Goal: Information Seeking & Learning: Learn about a topic

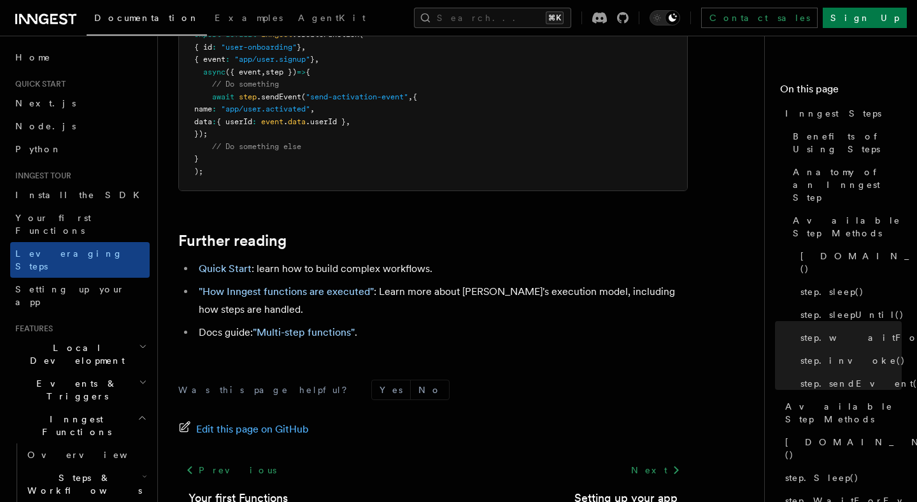
scroll to position [2859, 0]
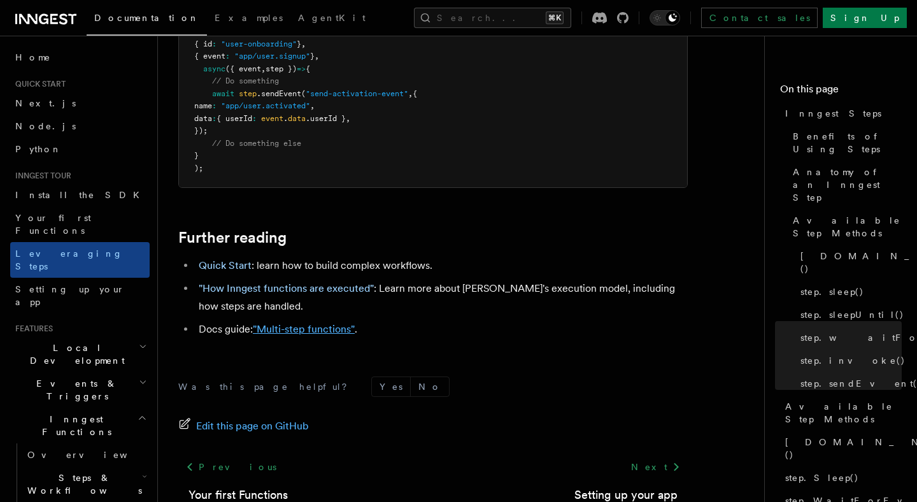
click at [290, 323] on link ""Multi-step functions"" at bounding box center [304, 329] width 102 height 12
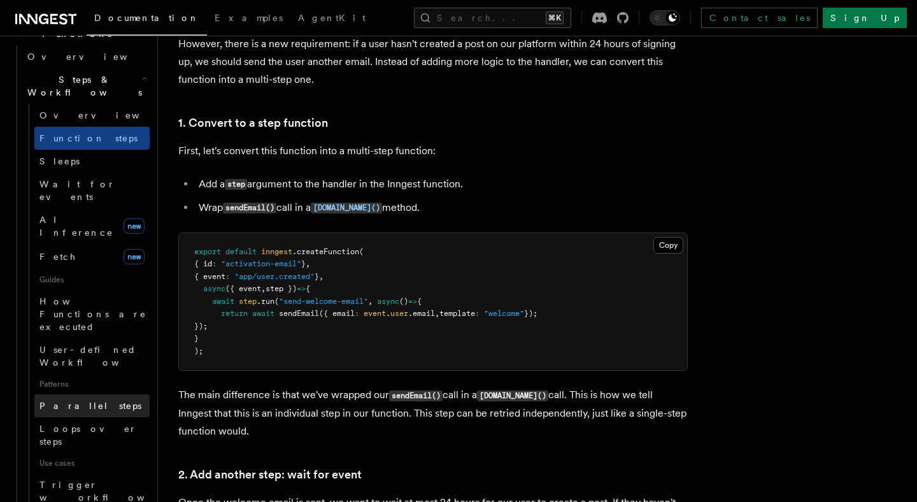
scroll to position [479, 0]
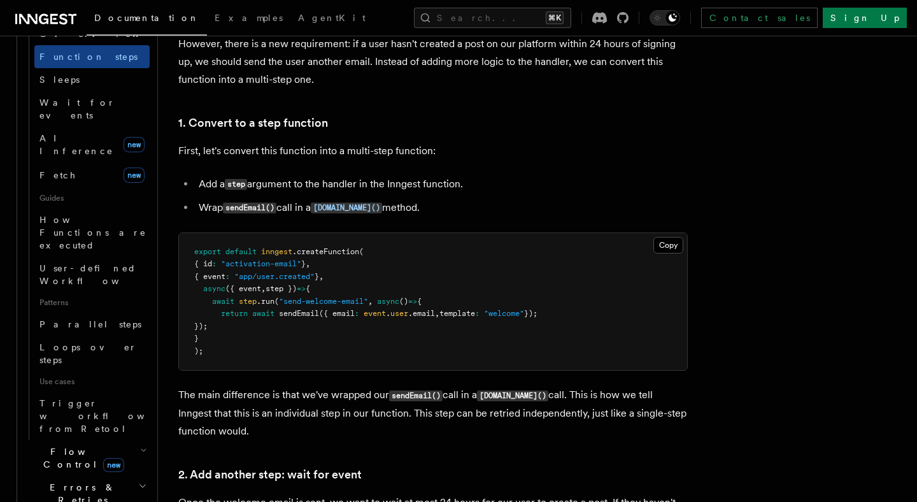
click at [116, 475] on h2 "Errors & Retries" at bounding box center [85, 493] width 127 height 36
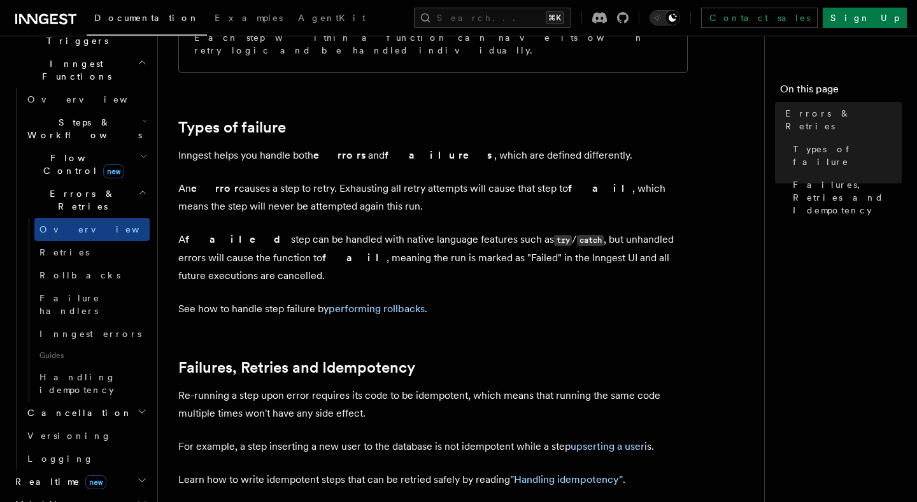
scroll to position [332, 0]
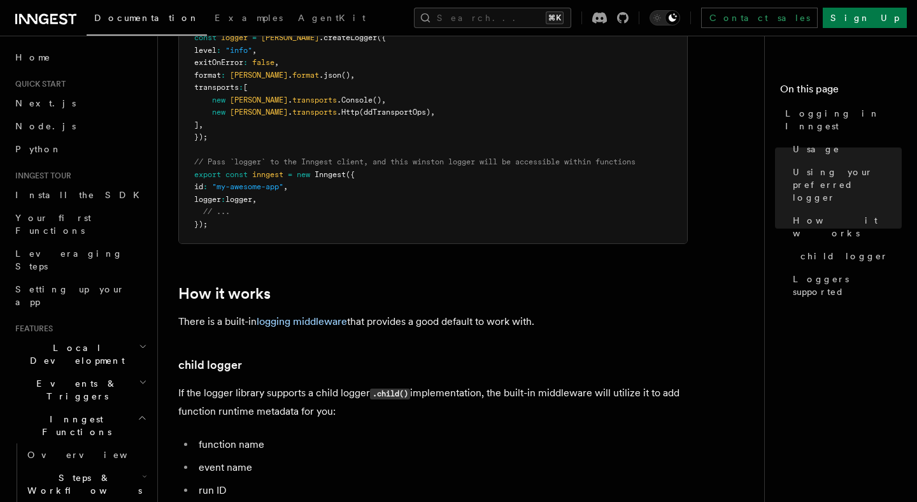
scroll to position [1376, 0]
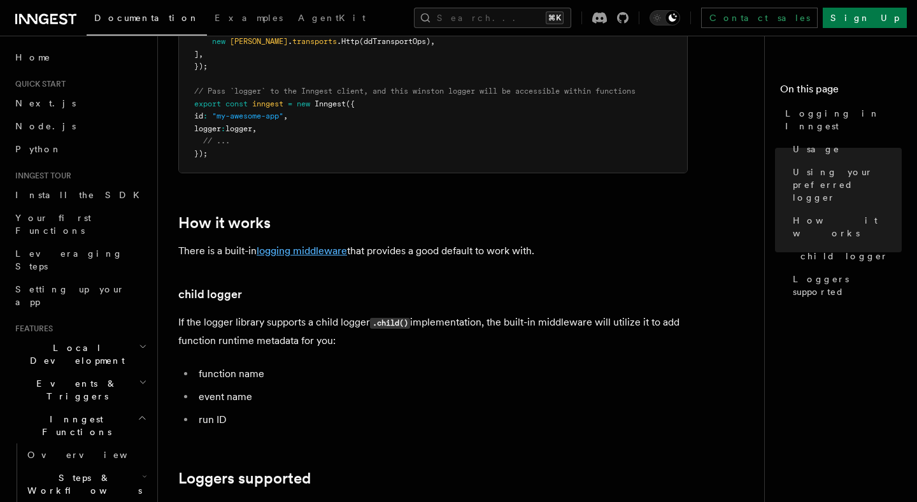
click at [342, 253] on link "logging middleware" at bounding box center [301, 250] width 90 height 12
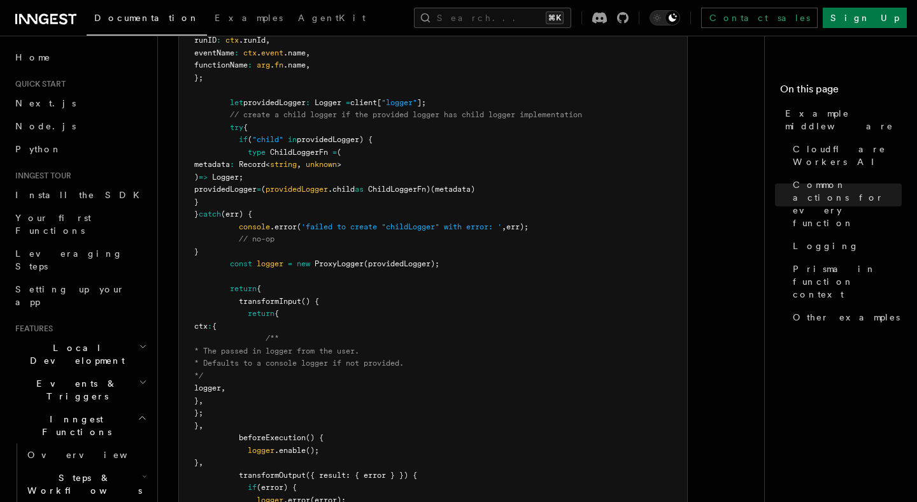
scroll to position [2695, 0]
